Goal: Information Seeking & Learning: Check status

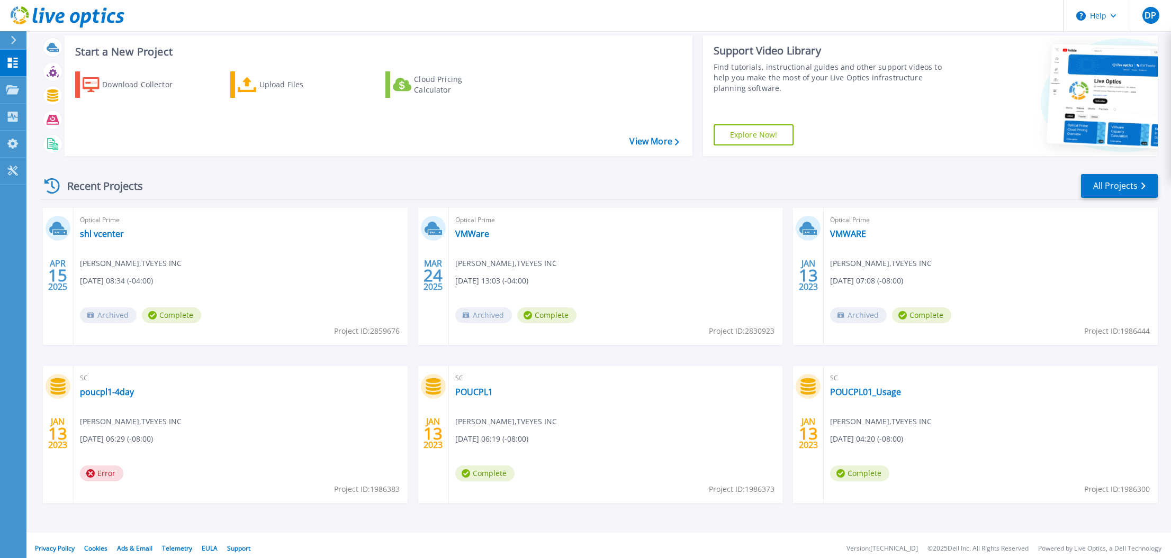
scroll to position [28, 0]
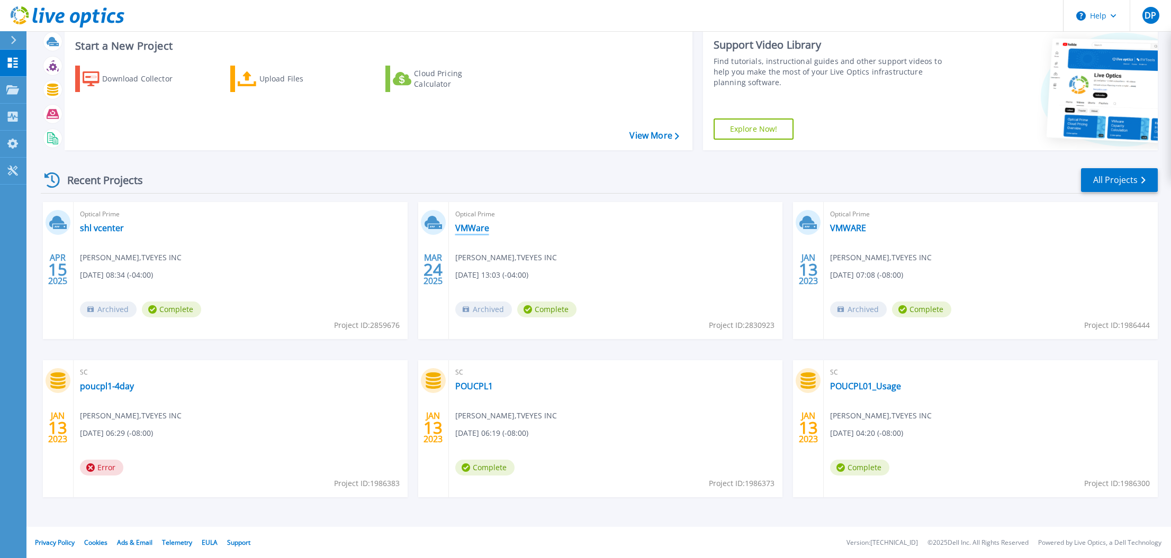
click at [480, 229] on link "VMWare" at bounding box center [472, 228] width 34 height 11
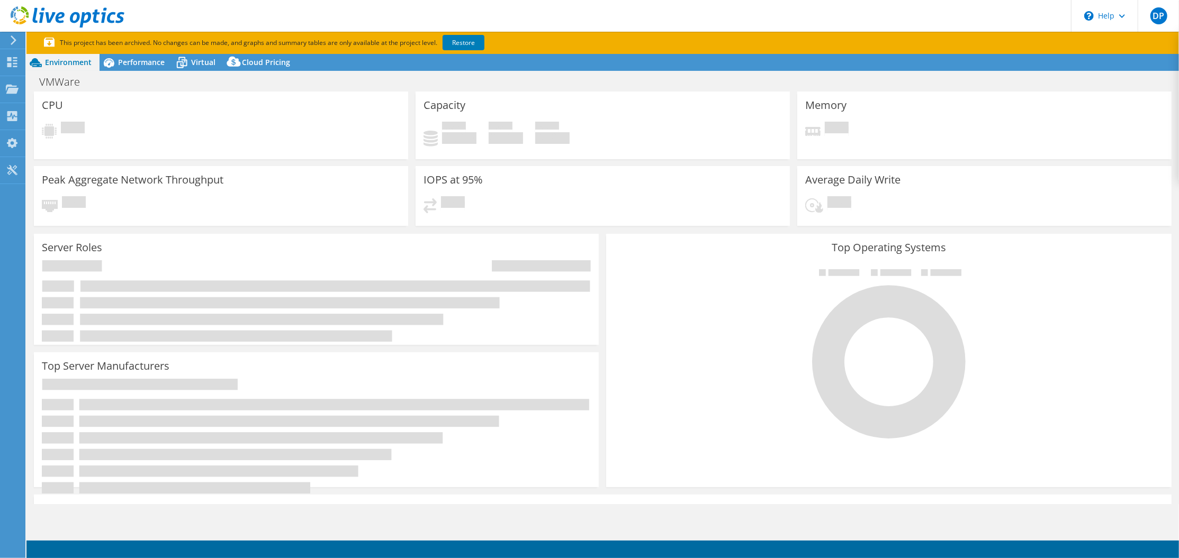
select select "USEast"
select select "USD"
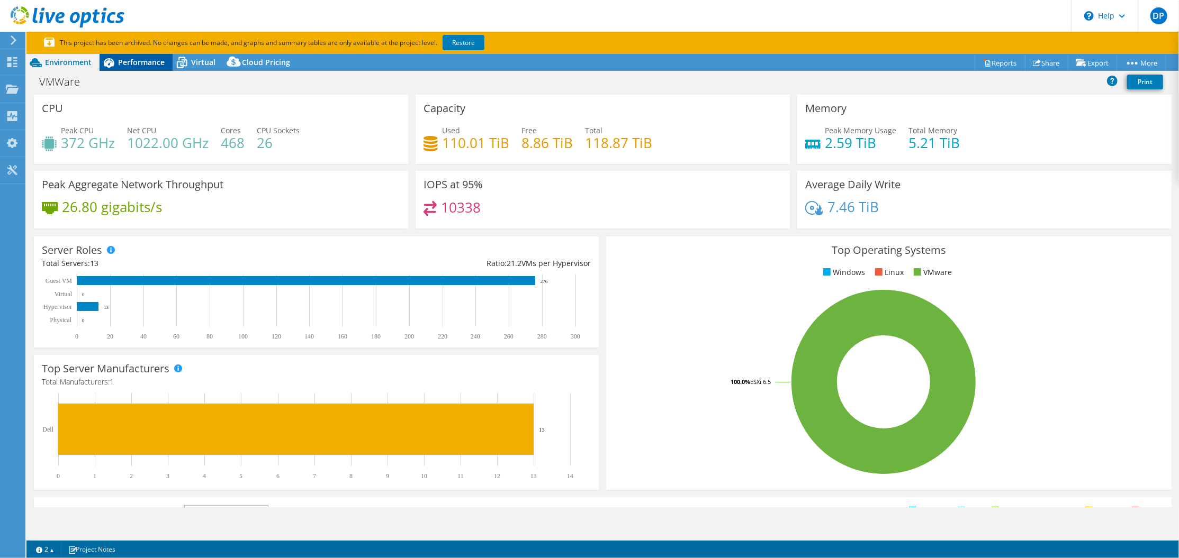
click at [143, 58] on span "Performance" at bounding box center [141, 62] width 47 height 10
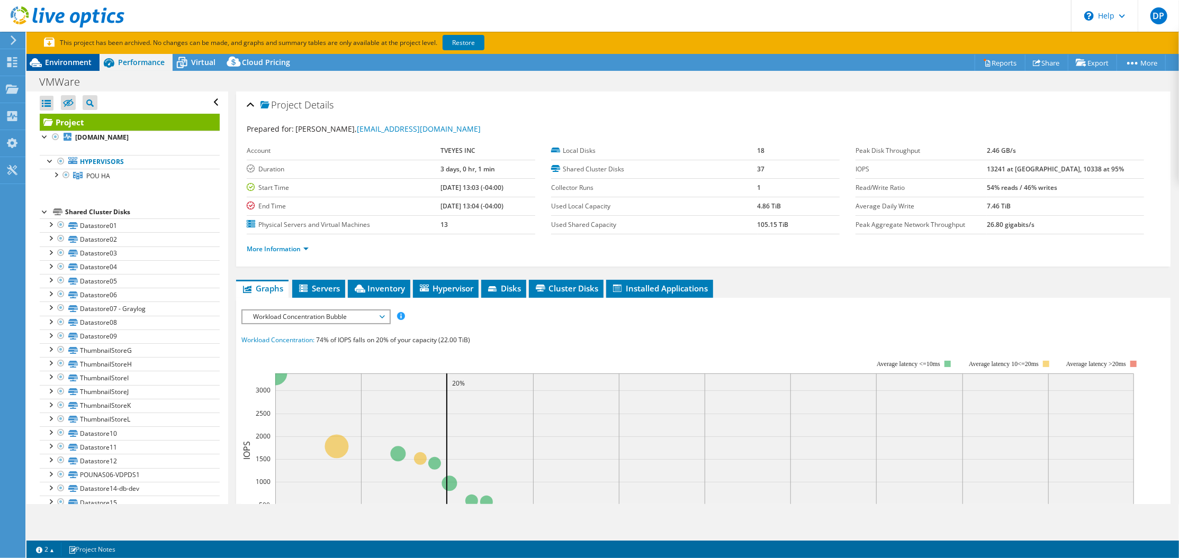
click at [67, 62] on span "Environment" at bounding box center [68, 62] width 47 height 10
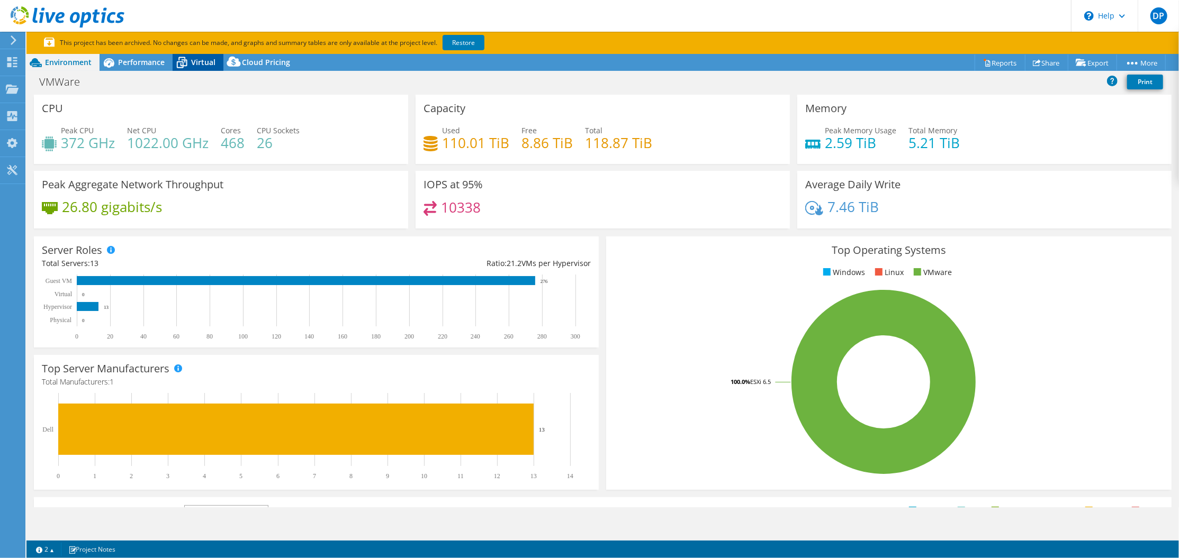
click at [209, 60] on span "Virtual" at bounding box center [203, 62] width 24 height 10
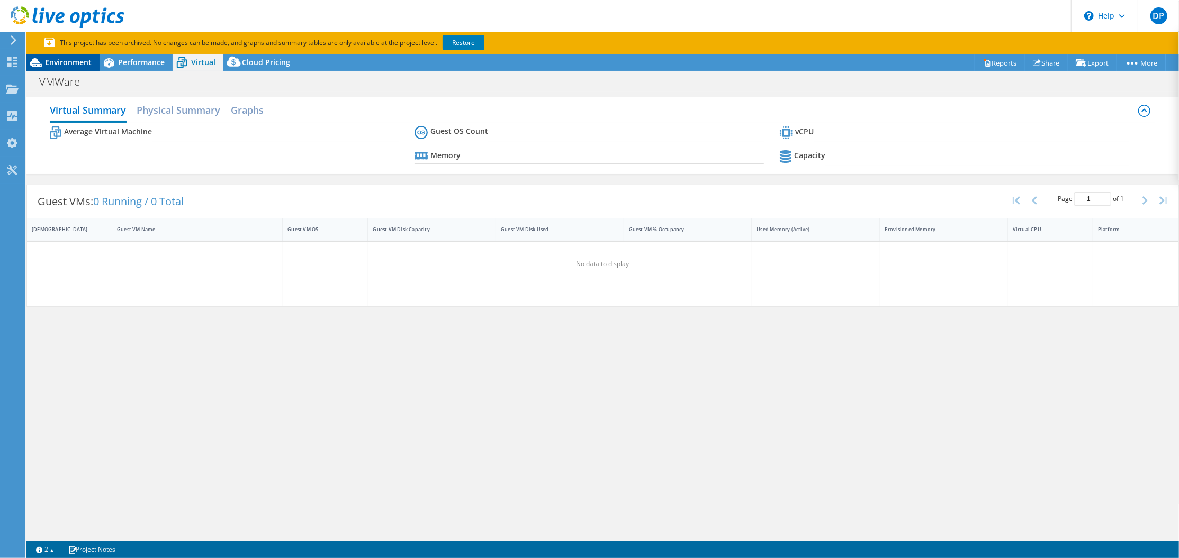
click at [79, 68] on div "Environment" at bounding box center [62, 62] width 73 height 17
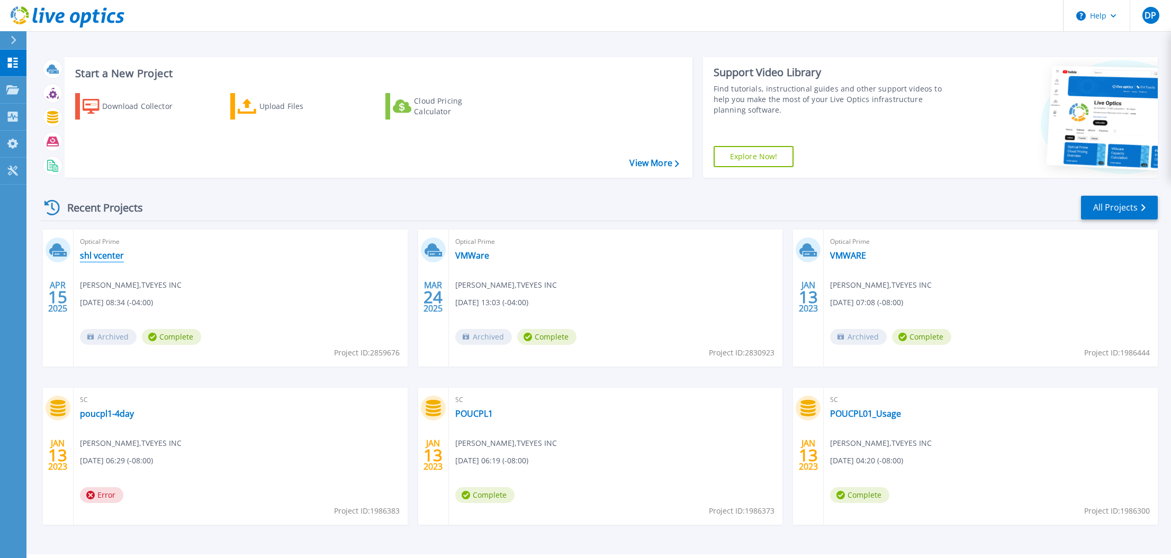
click at [103, 257] on link "shl vcenter" at bounding box center [102, 255] width 44 height 11
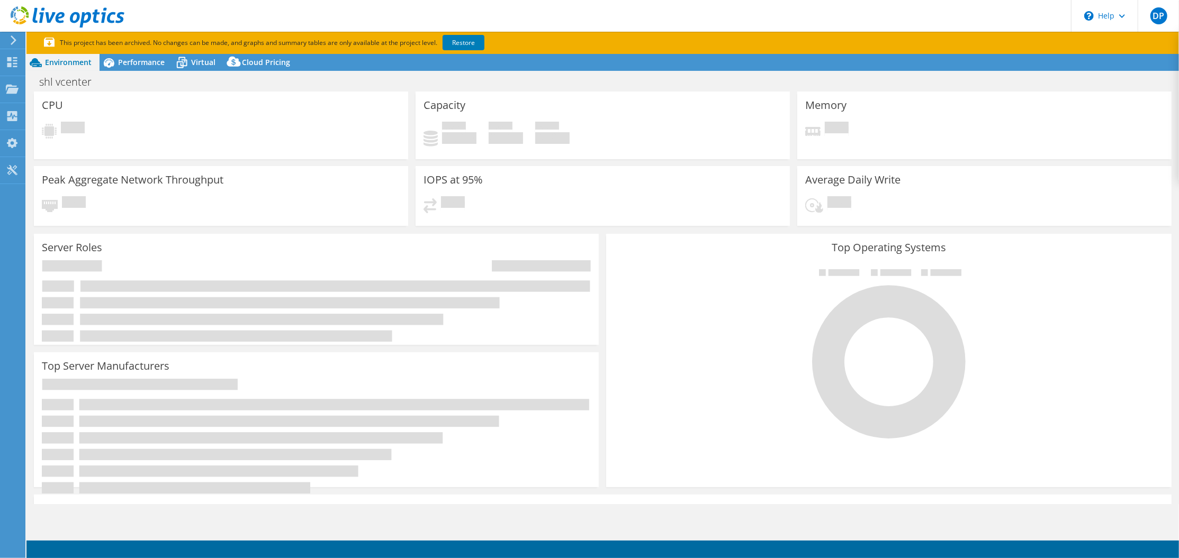
select select "USEast"
select select "USD"
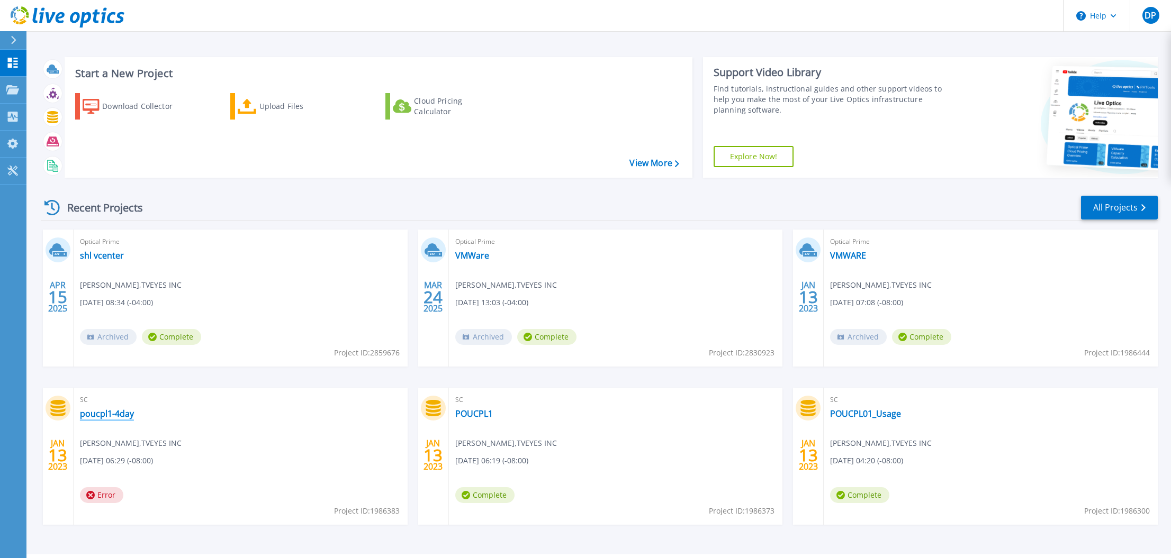
click at [121, 411] on link "poucpl1-4day" at bounding box center [107, 414] width 54 height 11
click at [478, 412] on link "POUCPL1" at bounding box center [474, 414] width 38 height 11
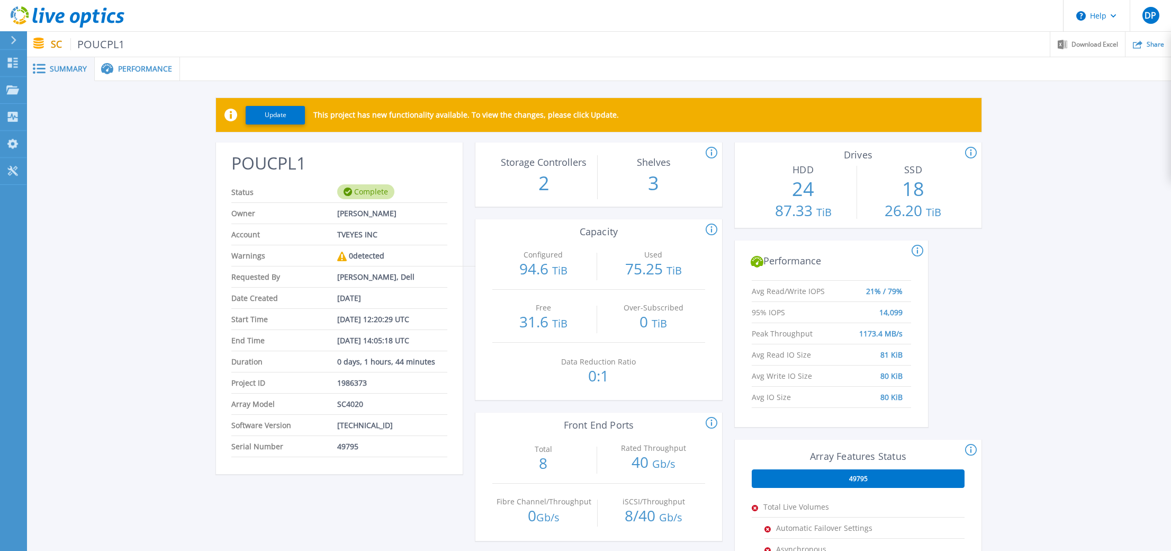
click at [180, 17] on header "Help DP End User [PERSON_NAME] [EMAIL_ADDRESS][DOMAIN_NAME] TVEYES INC My Profi…" at bounding box center [585, 16] width 1171 height 32
